Goal: Task Accomplishment & Management: Manage account settings

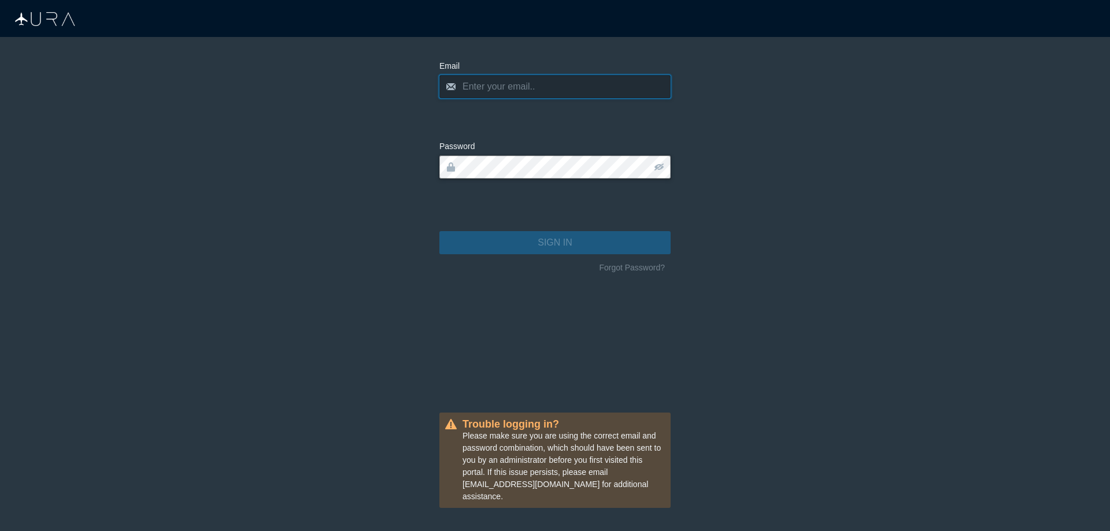
type input "lisacl@goworldpass.com"
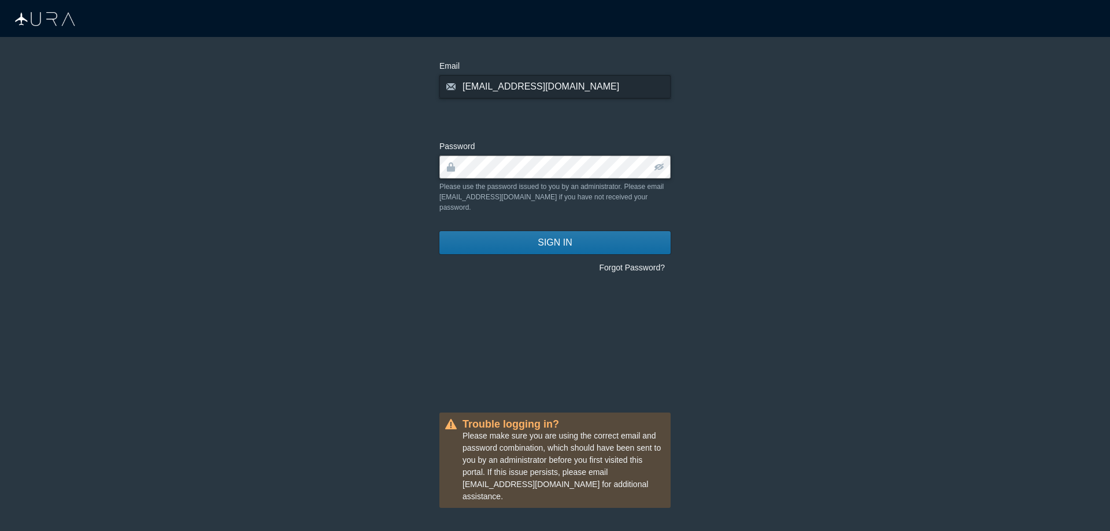
click at [457, 232] on button "SIGN IN" at bounding box center [554, 242] width 231 height 23
